Goal: Navigation & Orientation: Find specific page/section

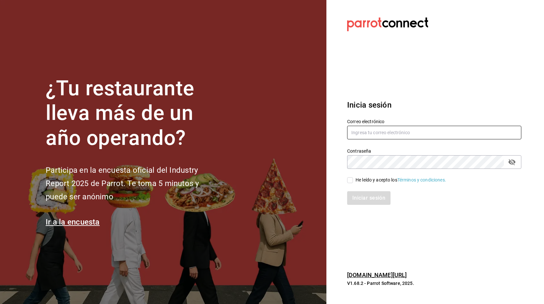
click at [369, 137] on input "text" at bounding box center [434, 133] width 174 height 14
type input "L"
type input "lacocinadecarli@gmail.com"
click at [352, 179] on input "He leído y acepto los Términos y condiciones." at bounding box center [350, 180] width 6 height 6
checkbox input "true"
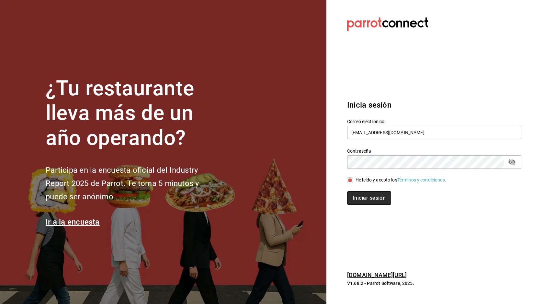
click at [368, 197] on button "Iniciar sesión" at bounding box center [369, 198] width 44 height 14
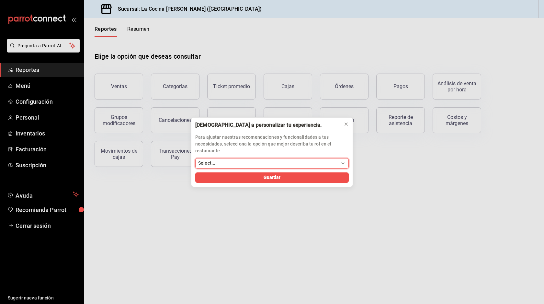
click at [274, 163] on select "Select... Dueño Administrador Gerente Cajero Mesero Chef Cocina Colaboradores S…" at bounding box center [271, 163] width 153 height 10
select select "Dueño"
click at [195, 158] on select "Select... Dueño Administrador Gerente Cajero Mesero Chef Cocina Colaboradores S…" at bounding box center [271, 163] width 153 height 10
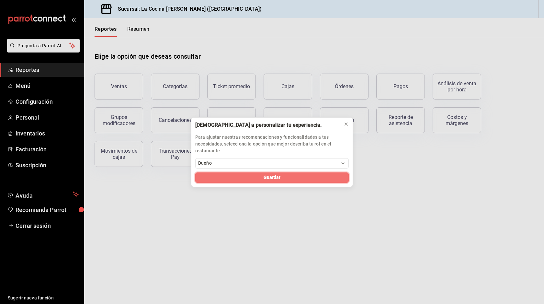
click at [263, 176] on button "Guardar" at bounding box center [271, 177] width 153 height 10
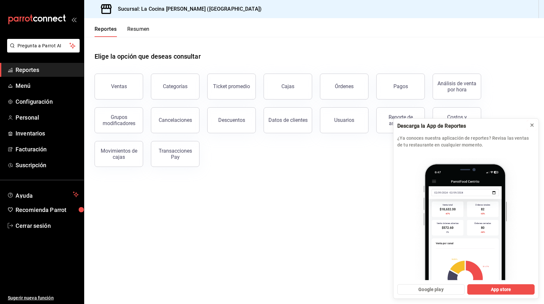
click at [530, 128] on div at bounding box center [531, 125] width 5 height 6
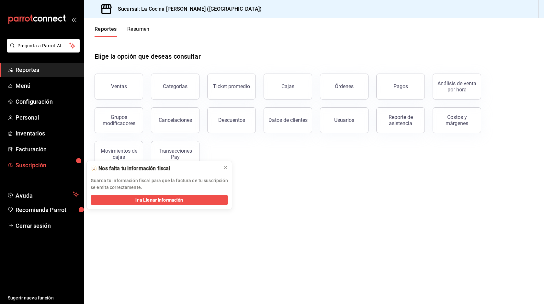
click at [63, 164] on span "Suscripción" at bounding box center [47, 165] width 63 height 9
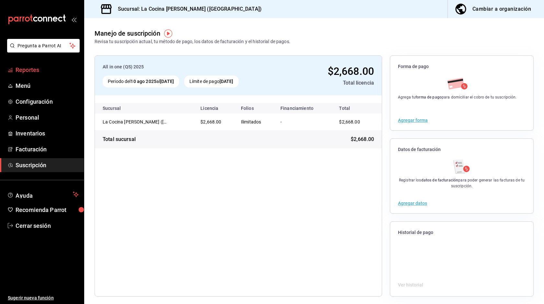
click at [33, 70] on span "Reportes" at bounding box center [47, 69] width 63 height 9
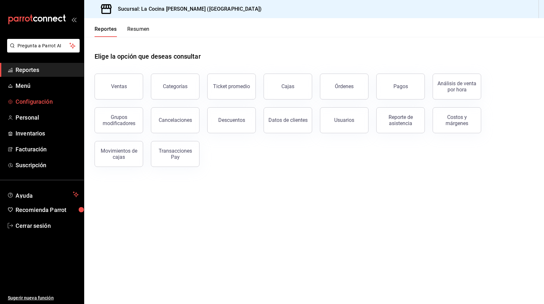
click at [38, 103] on span "Configuración" at bounding box center [47, 101] width 63 height 9
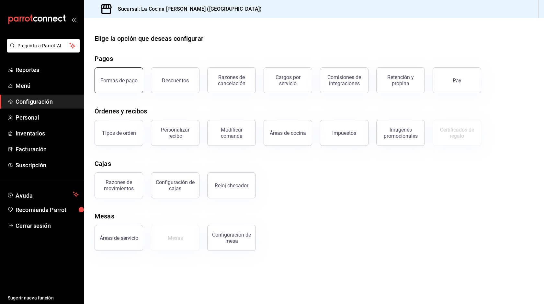
click at [124, 89] on button "Formas de pago" at bounding box center [119, 80] width 49 height 26
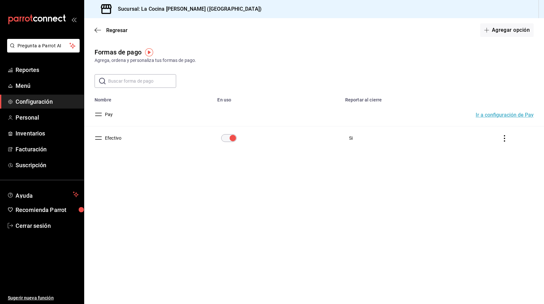
click at [127, 81] on input "text" at bounding box center [142, 80] width 68 height 13
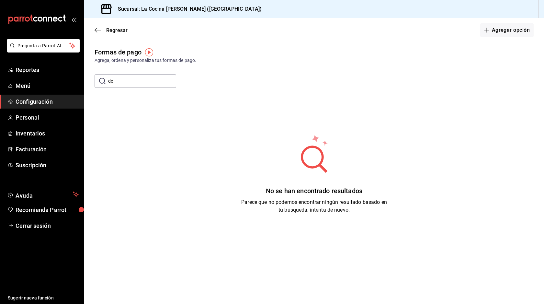
type input "d"
type input "t"
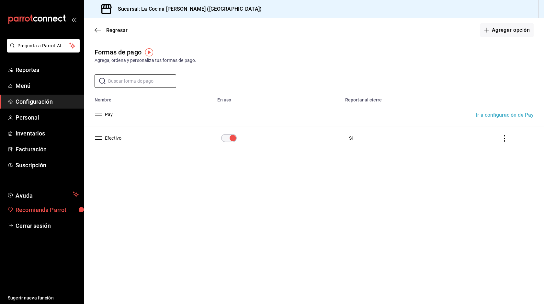
click at [45, 214] on link "Recomienda Parrot" at bounding box center [42, 210] width 84 height 14
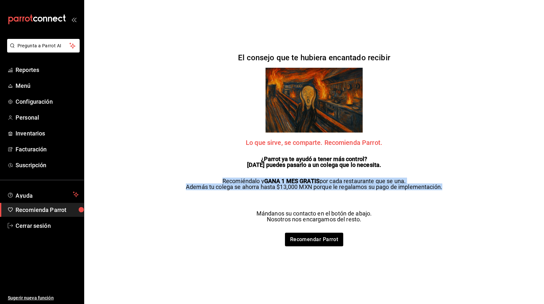
drag, startPoint x: 218, startPoint y: 180, endPoint x: 468, endPoint y: 194, distance: 250.4
click at [468, 194] on div "Pregunta a Parrot AI Reportes Menú Configuración Personal Inventarios Facturaci…" at bounding box center [272, 152] width 544 height 304
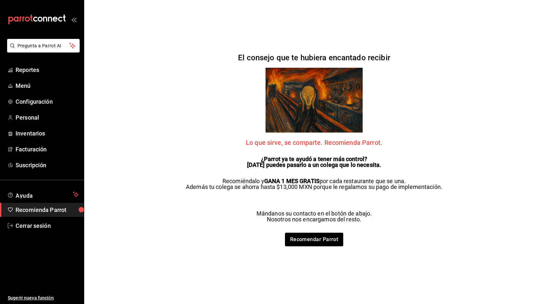
click at [446, 184] on div "El consejo que te hubiera encantado recibir Lo que sirve, se comparte. Recomien…" at bounding box center [313, 152] width 269 height 304
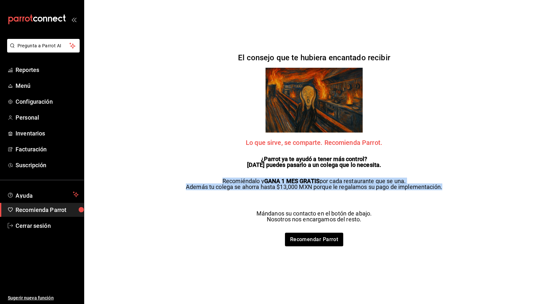
drag, startPoint x: 215, startPoint y: 178, endPoint x: 460, endPoint y: 194, distance: 246.0
click at [460, 194] on div "Pregunta a Parrot AI Reportes Menú Configuración Personal Inventarios Facturaci…" at bounding box center [272, 152] width 544 height 304
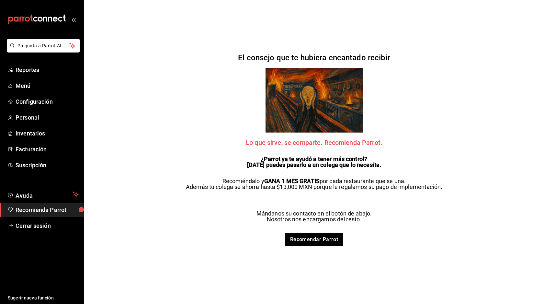
click at [445, 184] on div "El consejo que te hubiera encantado recibir Lo que sirve, se comparte. Recomien…" at bounding box center [313, 152] width 269 height 304
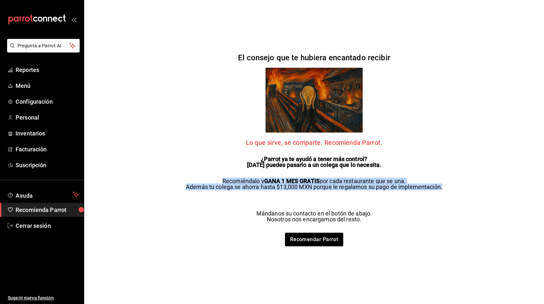
drag, startPoint x: 220, startPoint y: 179, endPoint x: 488, endPoint y: 189, distance: 268.6
click at [489, 189] on div "Pregunta a Parrot AI Reportes Menú Configuración Personal Inventarios Facturaci…" at bounding box center [272, 152] width 544 height 304
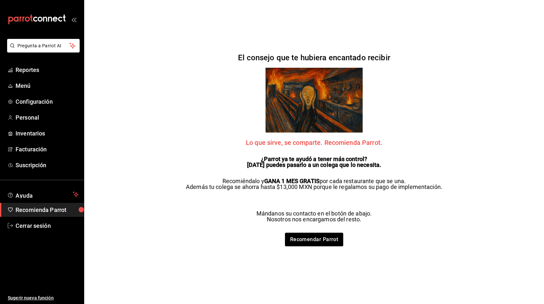
click at [447, 188] on div "El consejo que te hubiera encantado recibir Lo que sirve, se comparte. Recomien…" at bounding box center [313, 152] width 269 height 304
